Goal: Information Seeking & Learning: Check status

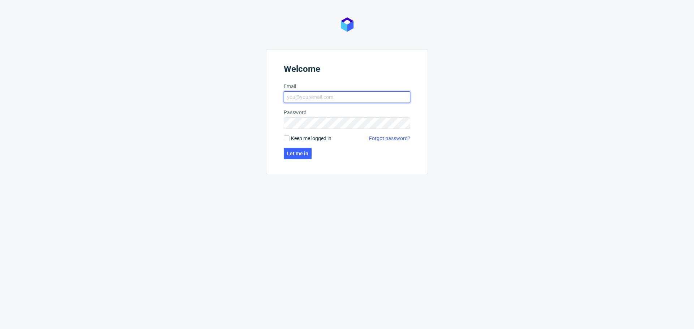
type input "d.grosicki@partners.com.pl"
click at [294, 139] on span "Keep me logged in" at bounding box center [311, 138] width 40 height 7
click at [289, 139] on input "Keep me logged in" at bounding box center [287, 139] width 6 height 6
checkbox input "true"
click at [299, 154] on span "Let me in" at bounding box center [297, 153] width 21 height 5
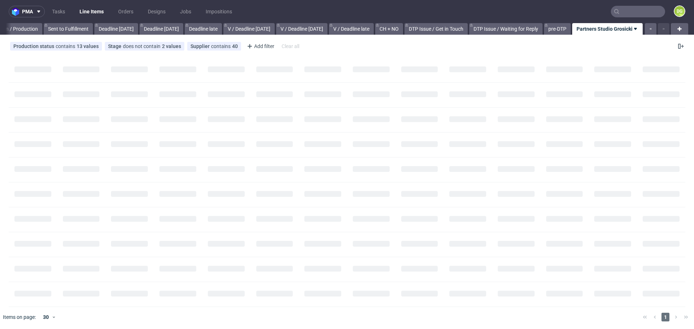
scroll to position [0, 697]
click at [261, 44] on div "Add filter" at bounding box center [260, 46] width 32 height 12
click at [257, 45] on div "Add filter" at bounding box center [260, 46] width 32 height 12
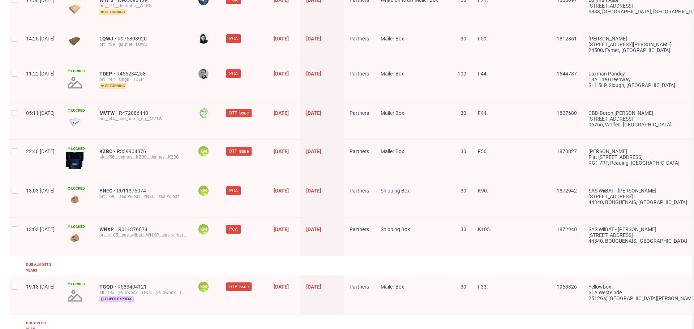
scroll to position [0, 0]
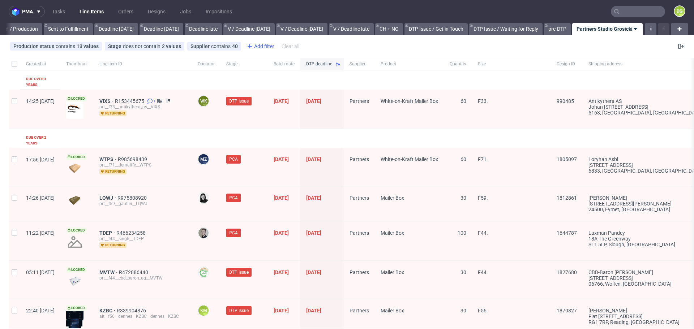
click at [264, 47] on div "Add filter" at bounding box center [260, 46] width 32 height 12
click at [271, 62] on input "text" at bounding box center [287, 62] width 87 height 12
click at [291, 84] on div "No results found" at bounding box center [287, 83] width 87 height 25
click at [360, 47] on div "Production status contains 13 values not_defined, Waiting for DTP, Waiting for …" at bounding box center [347, 46] width 694 height 17
click at [261, 46] on div "Add filter" at bounding box center [260, 46] width 32 height 12
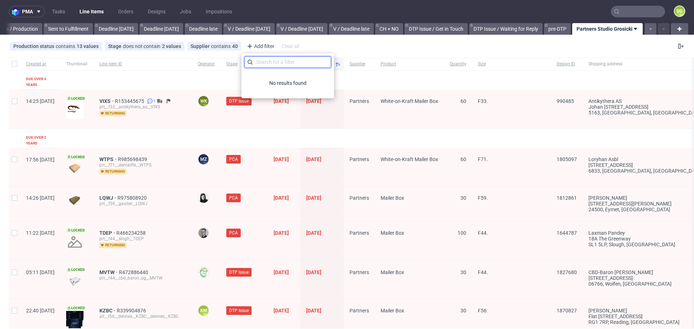
click at [273, 64] on input "text" at bounding box center [287, 62] width 87 height 12
type input "colo"
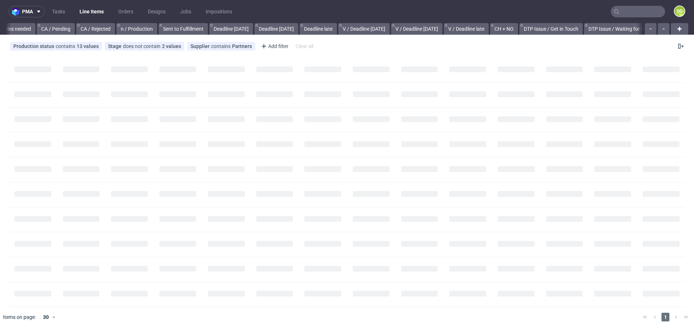
scroll to position [0, 697]
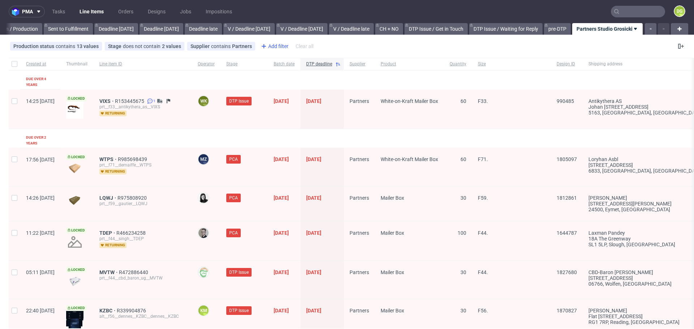
click at [271, 46] on div "Add filter" at bounding box center [274, 46] width 32 height 12
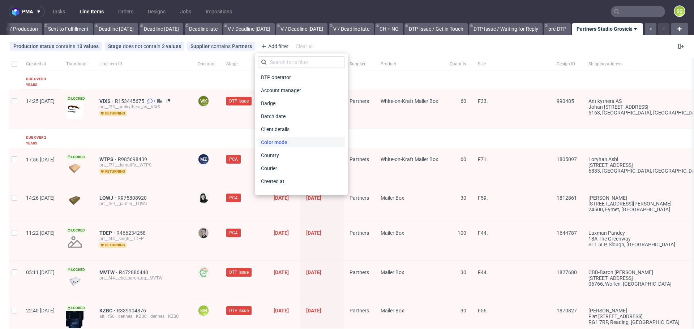
click at [293, 142] on div "Color mode" at bounding box center [301, 142] width 87 height 10
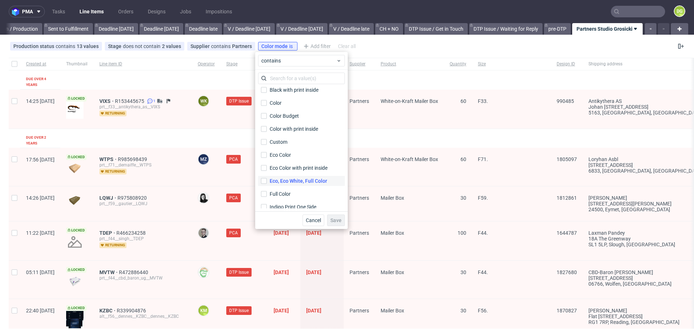
scroll to position [0, 0]
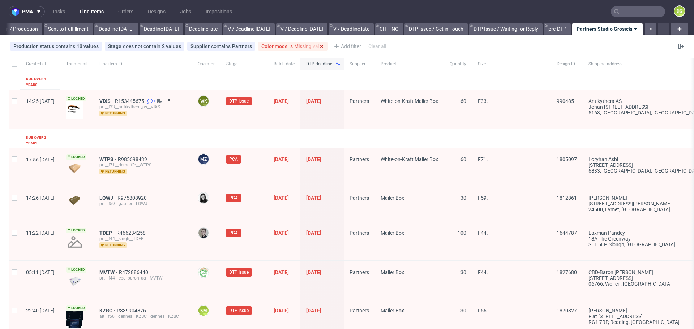
click at [320, 46] on use at bounding box center [321, 46] width 3 height 3
click at [248, 46] on use at bounding box center [249, 46] width 3 height 3
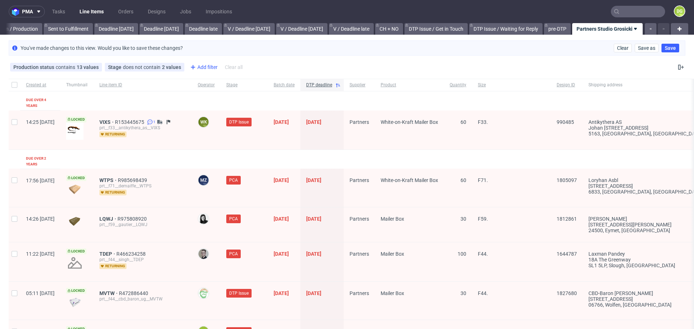
click at [202, 65] on div "Add filter" at bounding box center [203, 67] width 32 height 12
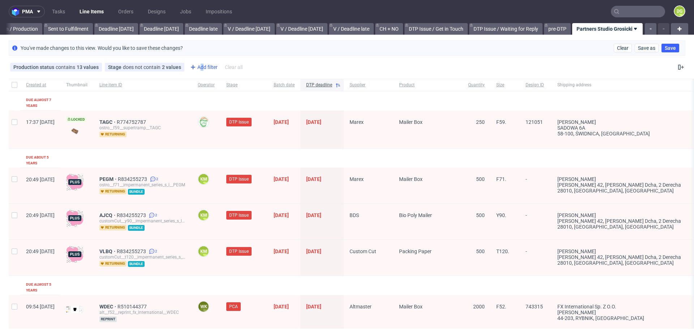
click at [200, 65] on div "Add filter" at bounding box center [203, 67] width 32 height 12
click at [209, 70] on div "Add filter" at bounding box center [203, 67] width 32 height 12
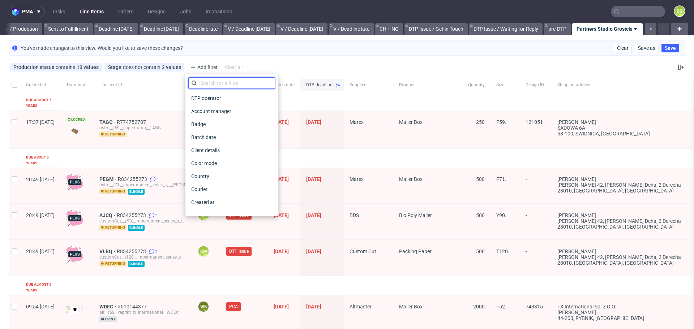
click at [217, 83] on input "text" at bounding box center [231, 83] width 87 height 12
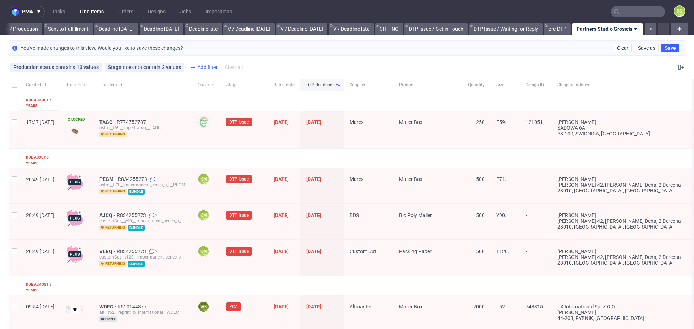
click at [193, 65] on icon at bounding box center [193, 67] width 9 height 9
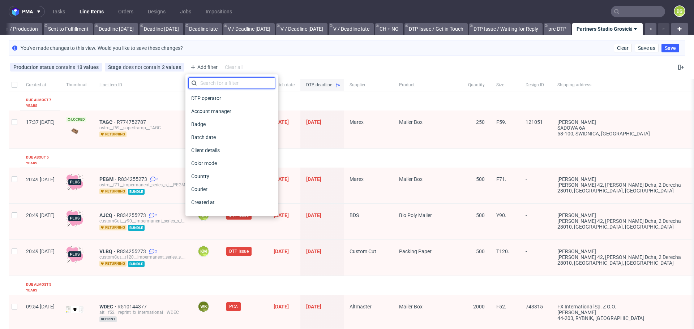
click at [218, 84] on input "text" at bounding box center [231, 83] width 87 height 12
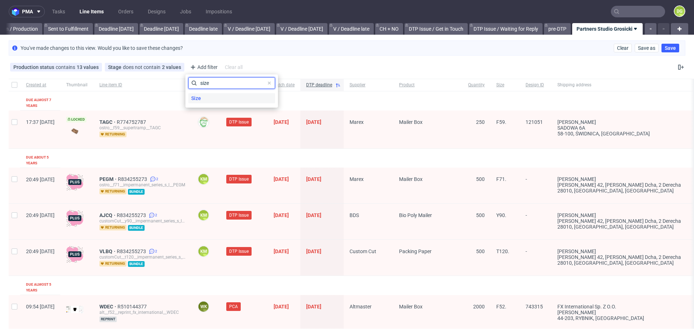
type input "size"
click at [206, 98] on div "Size" at bounding box center [231, 98] width 87 height 10
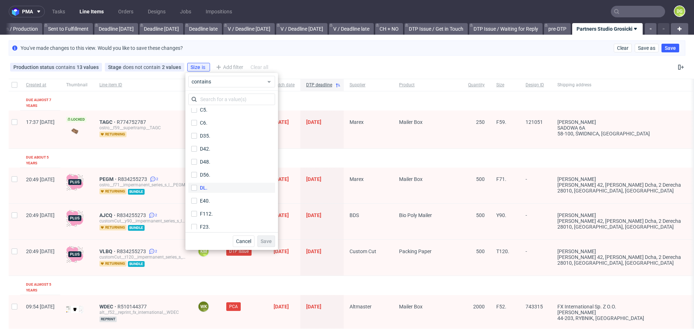
scroll to position [173, 0]
click at [214, 198] on label "F112." at bounding box center [231, 202] width 87 height 10
click at [197, 199] on input "F112." at bounding box center [194, 202] width 6 height 6
checkbox input "true"
click at [212, 218] on label "F23." at bounding box center [231, 215] width 87 height 10
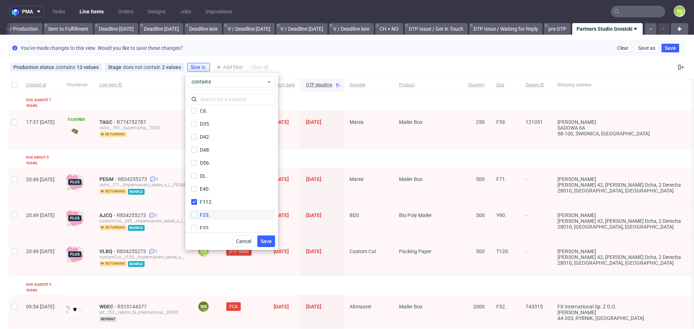
click at [197, 218] on input "F23." at bounding box center [194, 215] width 6 height 6
checkbox input "true"
drag, startPoint x: 213, startPoint y: 169, endPoint x: 210, endPoint y: 182, distance: 13.6
click at [213, 169] on label "F33." at bounding box center [231, 168] width 87 height 10
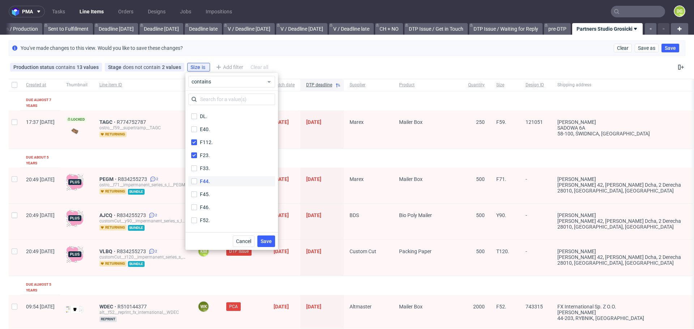
click at [197, 169] on input "F33." at bounding box center [194, 168] width 6 height 6
checkbox input "true"
click at [210, 183] on label "F44." at bounding box center [231, 181] width 87 height 10
click at [197, 183] on input "F44." at bounding box center [194, 182] width 6 height 6
checkbox input "true"
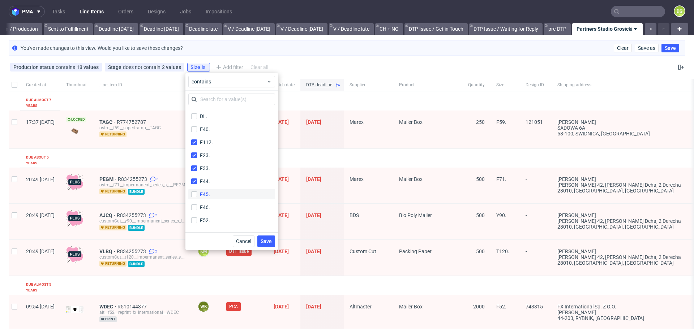
click at [211, 195] on label "F45." at bounding box center [231, 194] width 87 height 10
click at [197, 195] on input "F45." at bounding box center [194, 195] width 6 height 6
checkbox input "true"
click at [212, 194] on label "F46." at bounding box center [231, 194] width 87 height 10
click at [197, 194] on input "F46." at bounding box center [194, 194] width 6 height 6
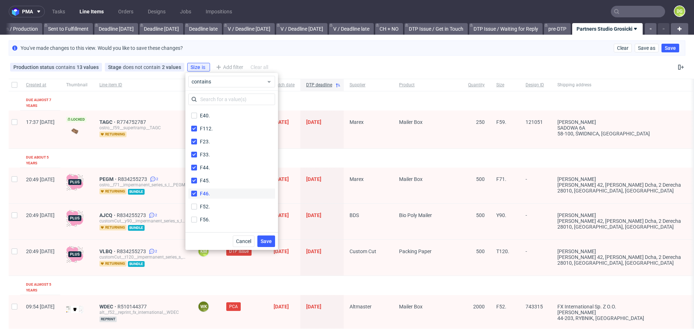
checkbox input "true"
click at [211, 210] on label "F52." at bounding box center [231, 207] width 87 height 10
click at [197, 210] on input "F52." at bounding box center [194, 207] width 6 height 6
checkbox input "true"
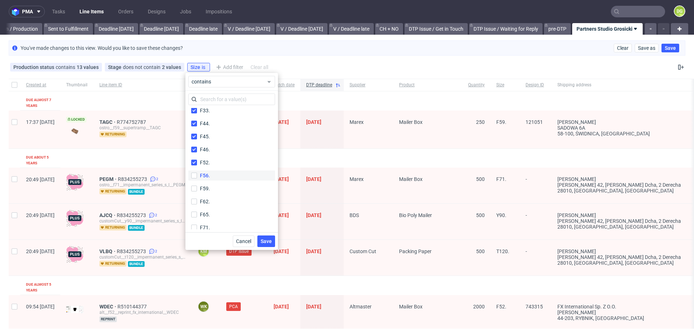
click at [222, 176] on label "F56." at bounding box center [231, 176] width 87 height 10
click at [197, 176] on input "F56." at bounding box center [194, 176] width 6 height 6
checkbox input "true"
click at [219, 188] on label "F59." at bounding box center [231, 189] width 87 height 10
click at [197, 188] on input "F59." at bounding box center [194, 189] width 6 height 6
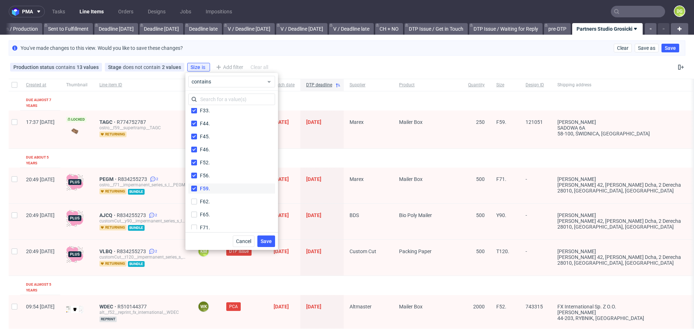
checkbox input "true"
click at [218, 199] on label "F62." at bounding box center [231, 202] width 87 height 10
click at [197, 199] on input "F62." at bounding box center [194, 202] width 6 height 6
checkbox input "true"
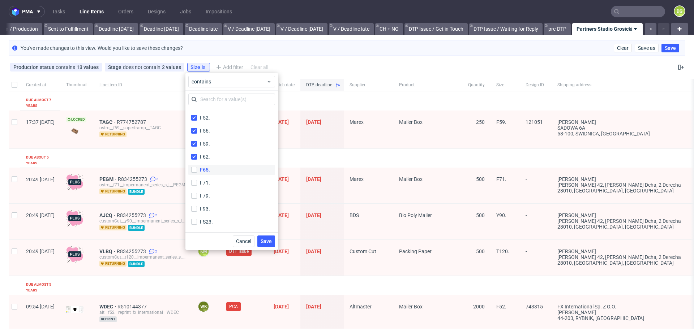
click at [219, 172] on label "F65." at bounding box center [231, 170] width 87 height 10
click at [197, 172] on input "F65." at bounding box center [194, 170] width 6 height 6
checkbox input "true"
click at [215, 180] on label "F71." at bounding box center [231, 183] width 87 height 10
click at [197, 180] on input "F71." at bounding box center [194, 183] width 6 height 6
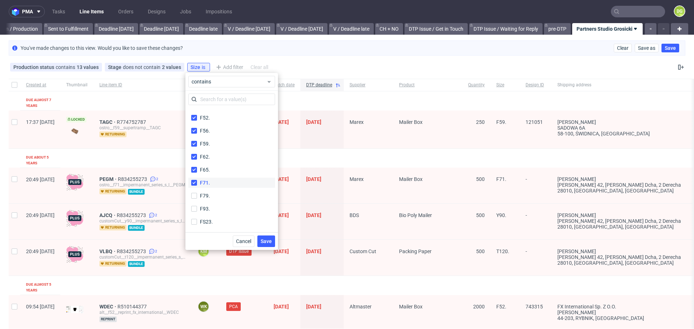
checkbox input "true"
click at [213, 193] on label "F79." at bounding box center [231, 196] width 87 height 10
click at [197, 193] on input "F79." at bounding box center [194, 196] width 6 height 6
checkbox input "true"
click at [214, 208] on label "F93." at bounding box center [231, 209] width 87 height 10
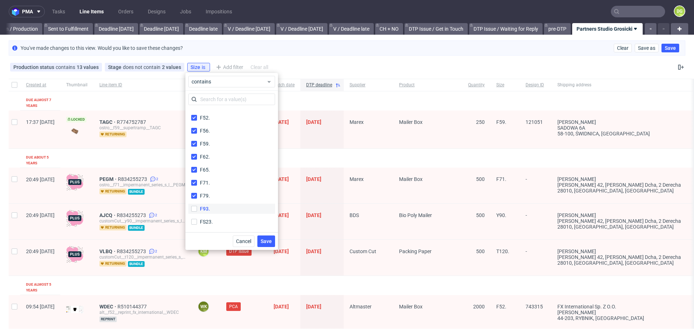
click at [197, 208] on input "F93." at bounding box center [194, 209] width 6 height 6
checkbox input "true"
click at [270, 239] on span "Save" at bounding box center [266, 241] width 11 height 5
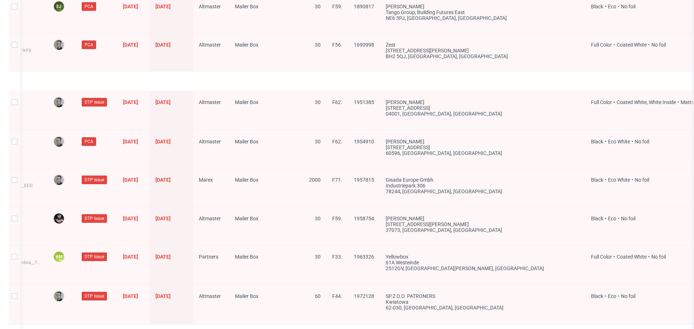
scroll to position [1075, 0]
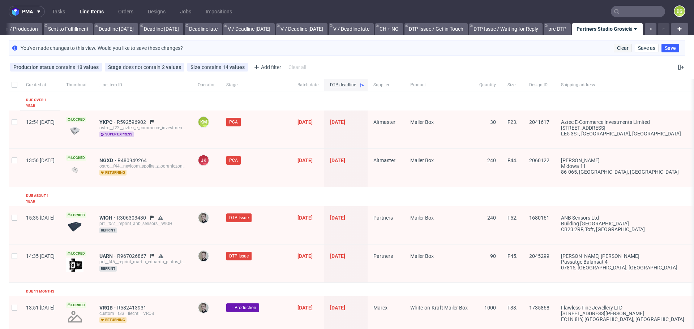
click at [617, 47] on span "Clear" at bounding box center [623, 48] width 12 height 5
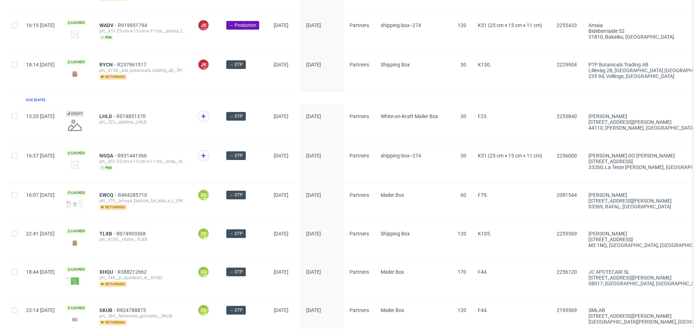
scroll to position [0, 177]
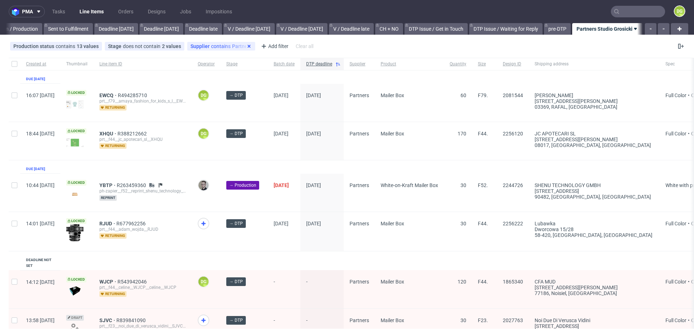
click at [247, 46] on icon at bounding box center [249, 46] width 6 height 6
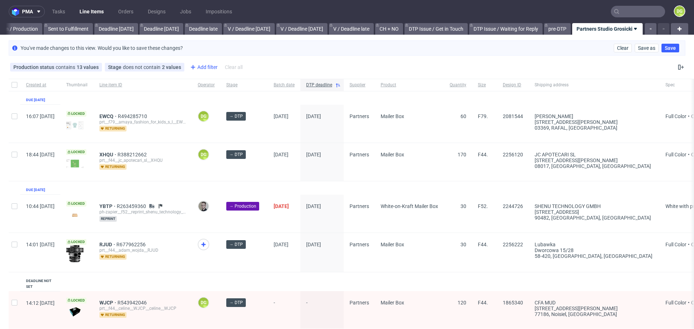
click at [197, 67] on div "Add filter" at bounding box center [203, 67] width 32 height 12
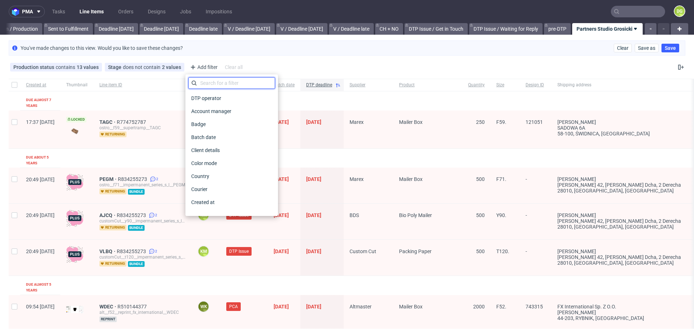
click at [209, 83] on input "text" at bounding box center [231, 83] width 87 height 12
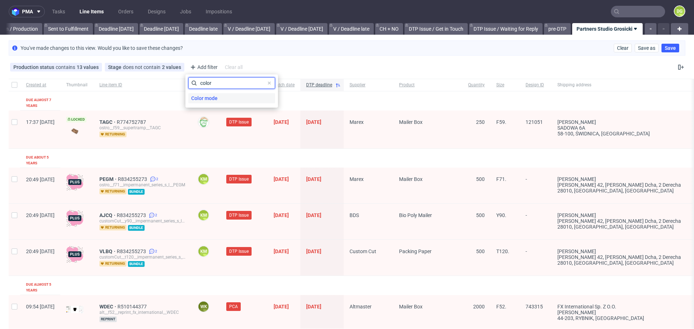
type input "color"
click at [206, 96] on span "Color mode" at bounding box center [204, 98] width 32 height 10
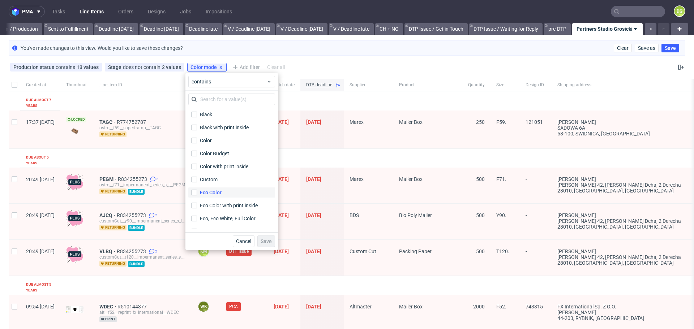
click at [213, 190] on div "Eco Color" at bounding box center [211, 192] width 22 height 7
click at [197, 190] on input "Eco Color" at bounding box center [194, 193] width 6 height 6
checkbox input "true"
click at [224, 206] on div "Eco Color with print inside" at bounding box center [230, 205] width 60 height 7
click at [197, 206] on input "Eco Color with print inside" at bounding box center [194, 206] width 6 height 6
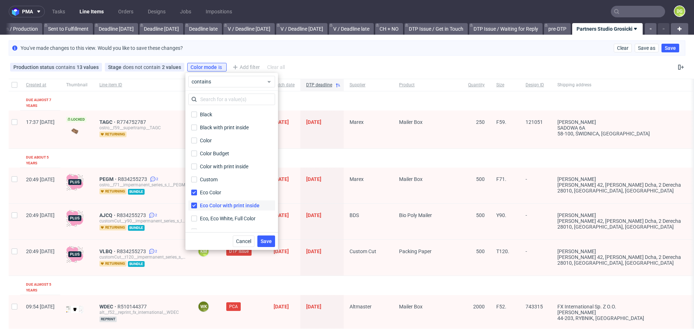
checkbox input "true"
click at [267, 239] on span "Save" at bounding box center [266, 241] width 11 height 5
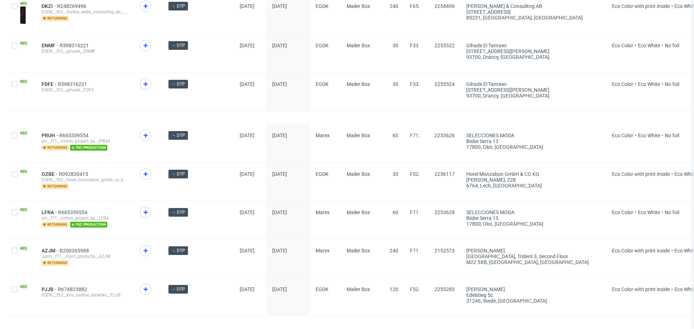
scroll to position [0, 0]
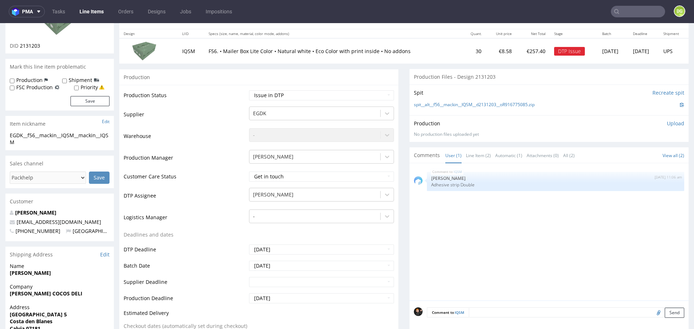
scroll to position [10, 0]
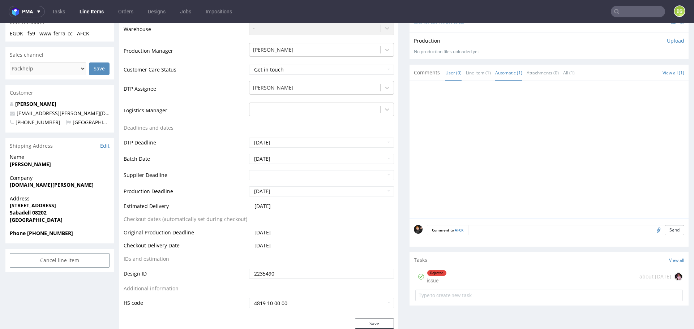
scroll to position [344, 0]
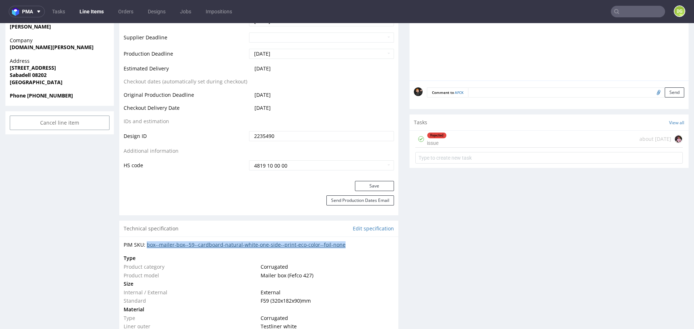
drag, startPoint x: 347, startPoint y: 243, endPoint x: 146, endPoint y: 241, distance: 200.9
click at [146, 241] on div "PIM SKU: box--mailer-box--59--cardboard-natural-white-one-side--print-eco-color…" at bounding box center [259, 244] width 270 height 7
copy div "box--mailer-box--59--cardboard-natural-white-one-side--print-eco-color--foil-no…"
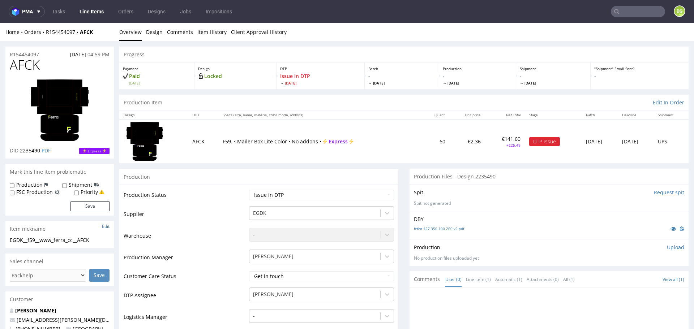
scroll to position [241, 0]
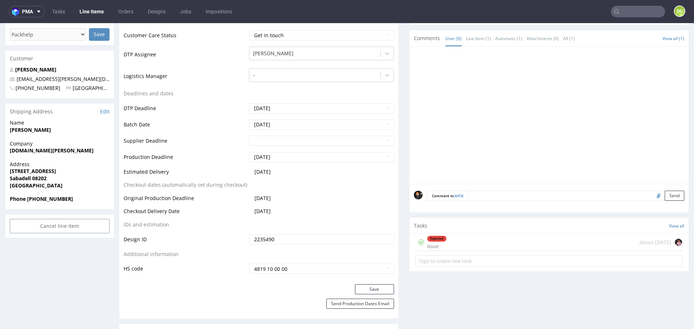
click at [427, 244] on div "Rejected issue" at bounding box center [437, 242] width 20 height 17
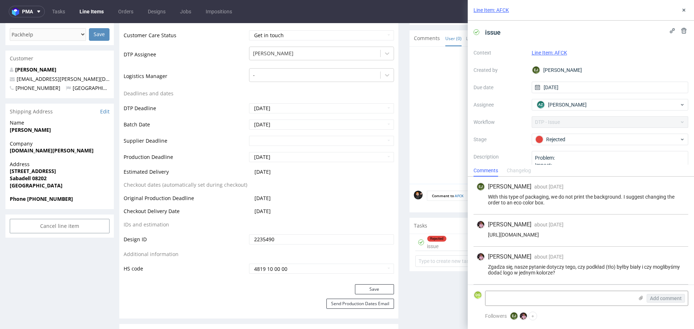
scroll to position [6, 0]
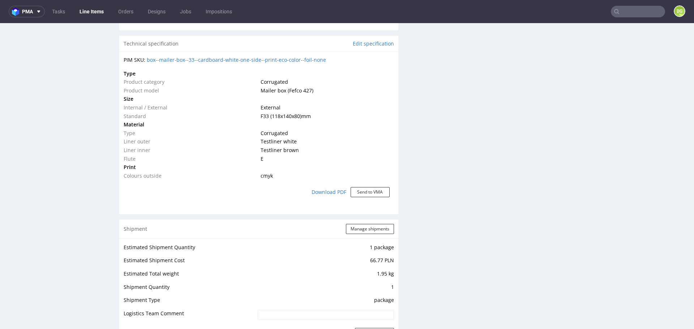
scroll to position [343, 0]
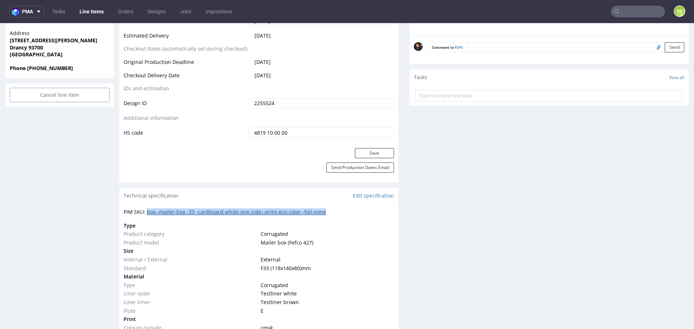
drag, startPoint x: 323, startPoint y: 210, endPoint x: 146, endPoint y: 208, distance: 176.7
click at [146, 208] on div "PIM SKU: box--mailer-box--33--cardboard-white-one-side--print-eco-color--foil-n…" at bounding box center [259, 211] width 270 height 7
copy div "box--mailer-box--33--cardboard-white-one-side--print-eco-color--foil-none"
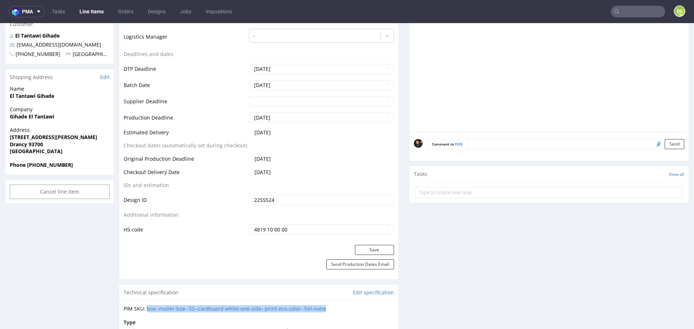
scroll to position [0, 0]
